Goal: Transaction & Acquisition: Purchase product/service

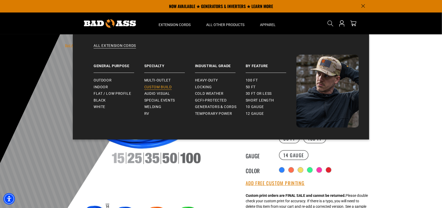
click at [165, 86] on span "Custom Build" at bounding box center [158, 87] width 28 height 5
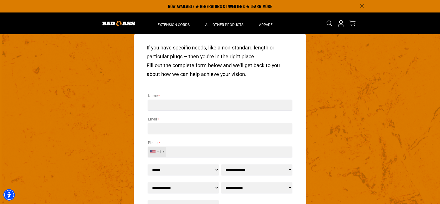
scroll to position [572, 0]
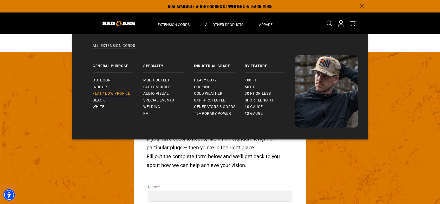
click at [106, 95] on span "Flat / Low Profile" at bounding box center [112, 93] width 38 height 5
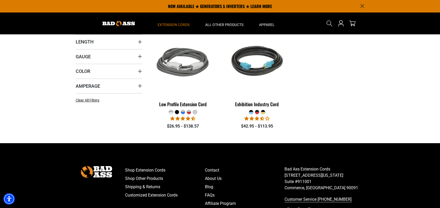
scroll to position [127, 0]
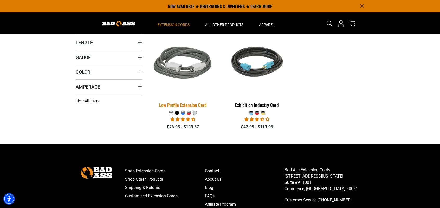
click at [188, 104] on div "Low Profile Extension Cord" at bounding box center [183, 104] width 66 height 5
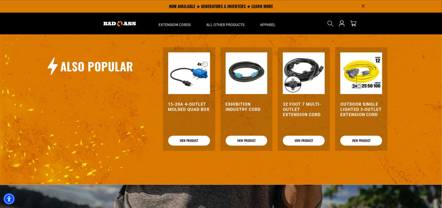
scroll to position [614, 0]
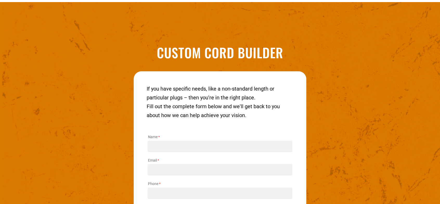
scroll to position [622, 0]
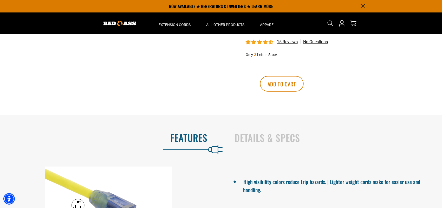
scroll to position [256, 0]
